Goal: Information Seeking & Learning: Learn about a topic

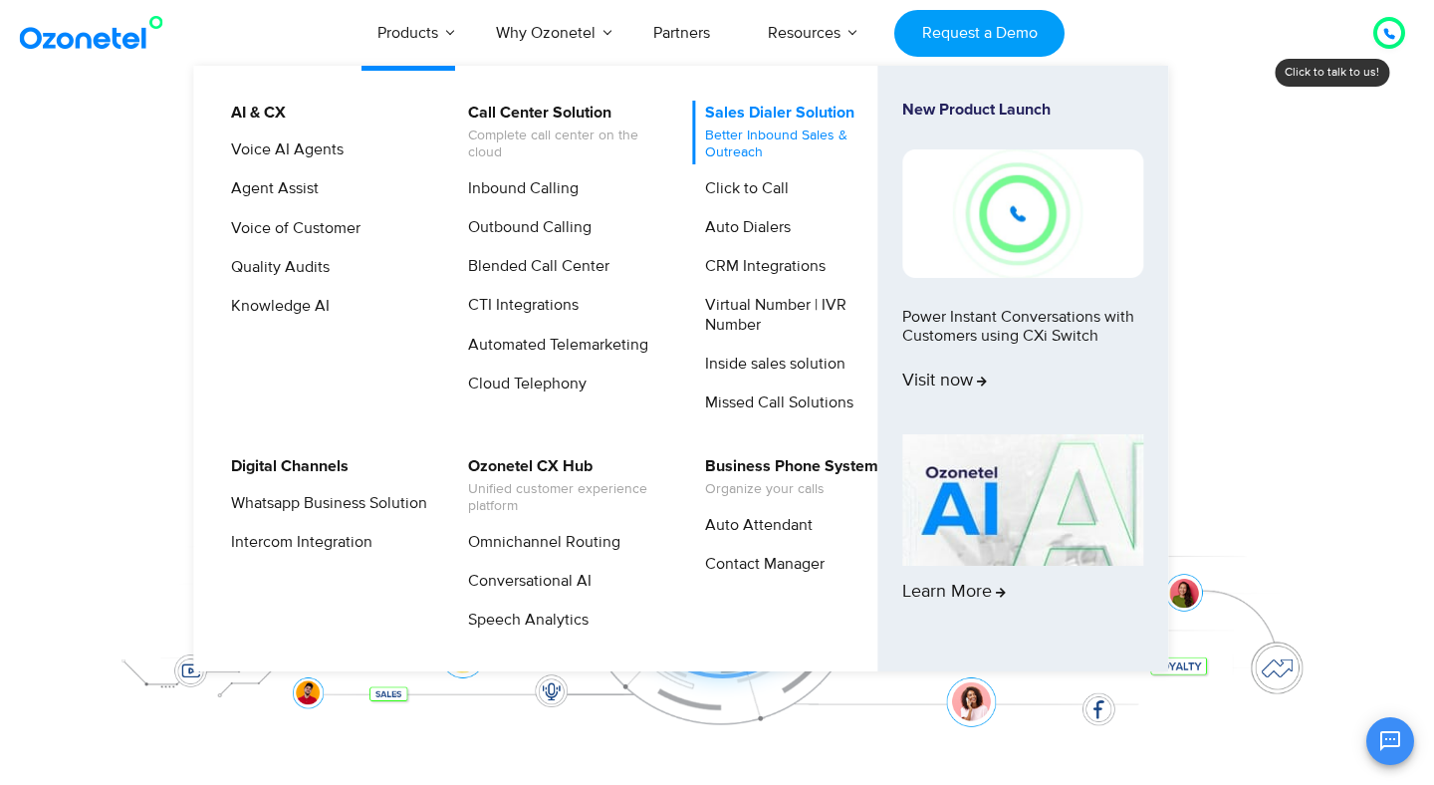
click at [763, 107] on link "Sales Dialer Solution Better Inbound Sales & Outreach" at bounding box center [798, 133] width 212 height 64
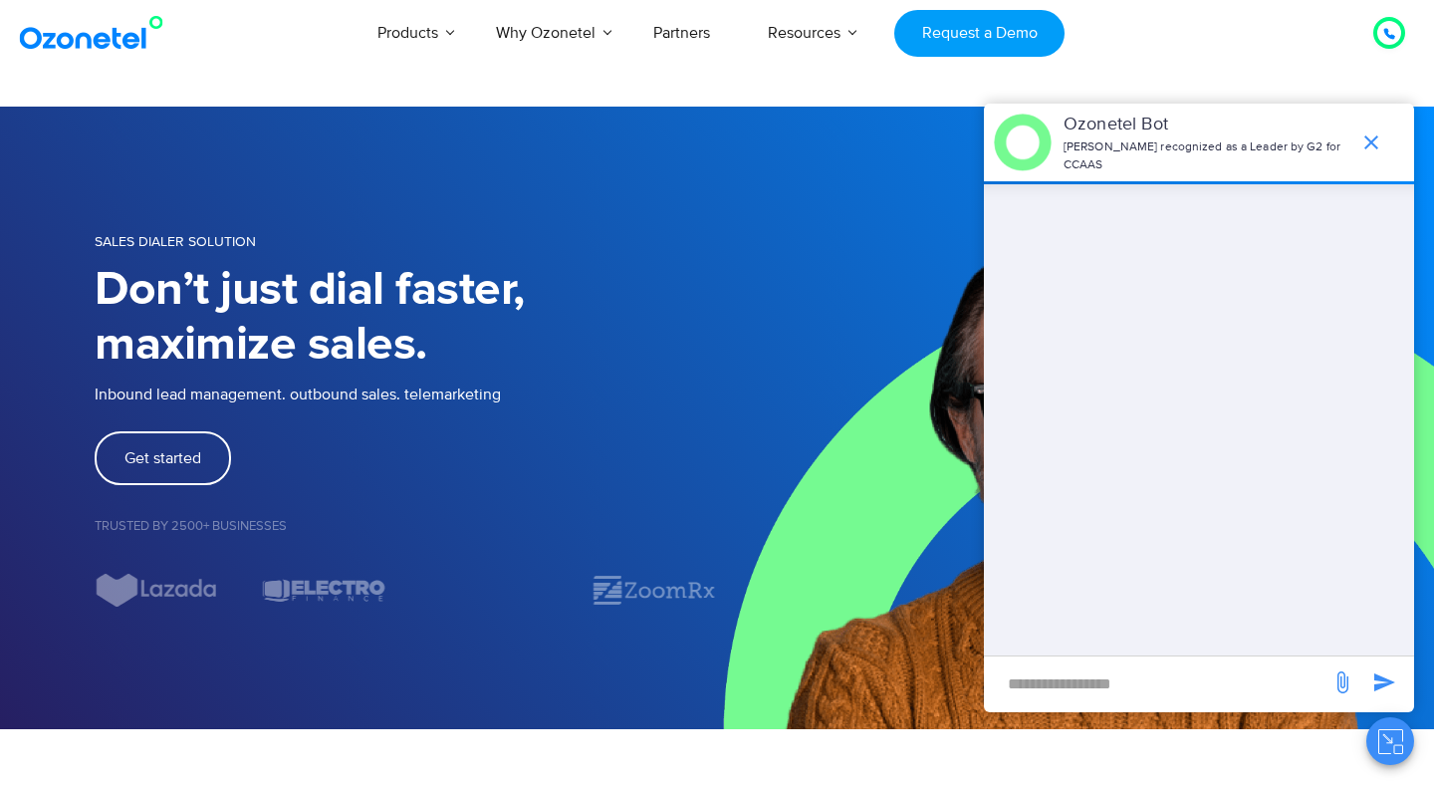
click at [1379, 138] on icon "end chat or minimize" at bounding box center [1371, 142] width 24 height 24
